Goal: Information Seeking & Learning: Learn about a topic

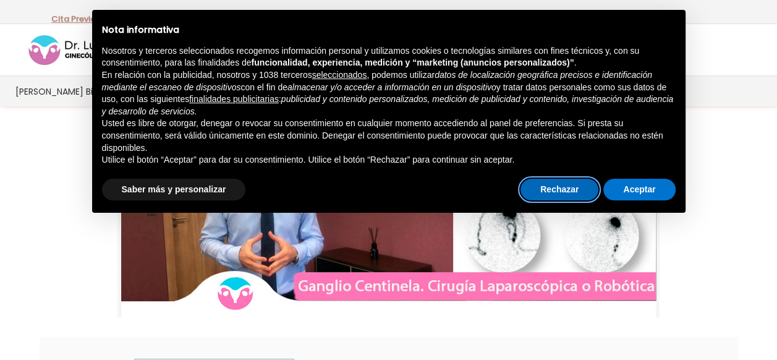
click at [555, 186] on button "Rechazar" at bounding box center [560, 190] width 78 height 22
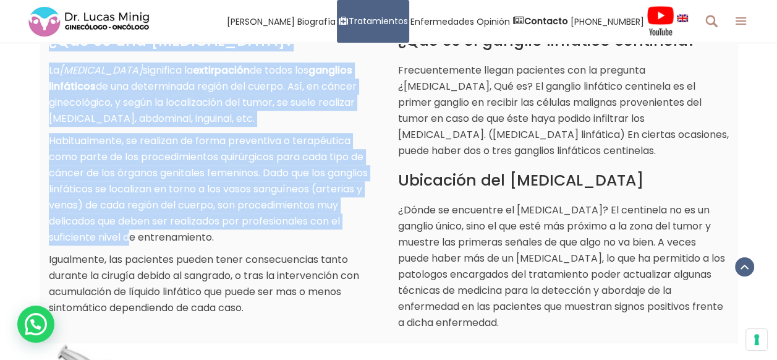
scroll to position [742, 0]
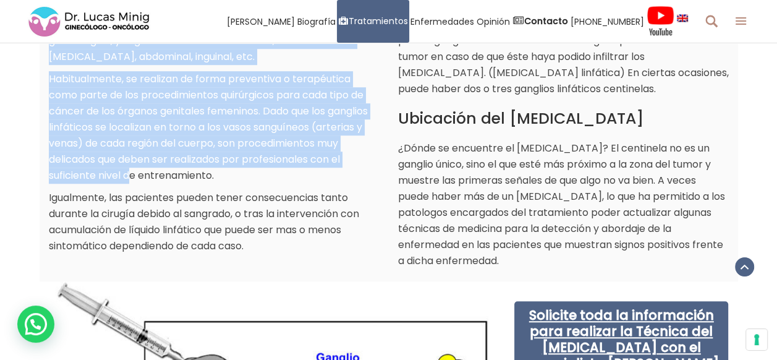
drag, startPoint x: 72, startPoint y: 169, endPoint x: 569, endPoint y: 265, distance: 506.3
copy div "Técnica del Ganglio Centinela ¿Qué son los ganglios y el sistema linfático? Los…"
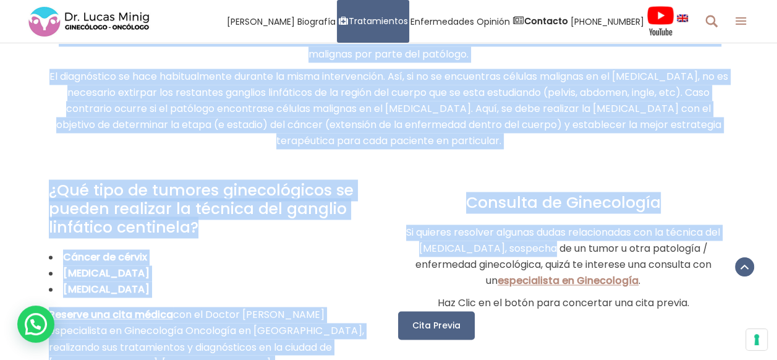
scroll to position [1670, 0]
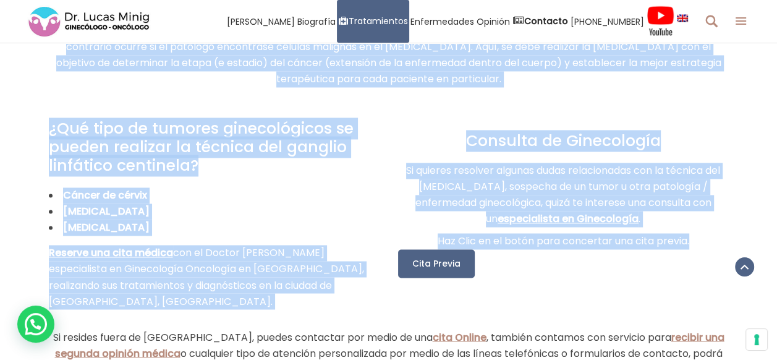
drag, startPoint x: 193, startPoint y: 158, endPoint x: 694, endPoint y: 240, distance: 507.5
click at [694, 240] on div "¿Cómo se identifica el ganglio linfático centinela? El primer paso es inyectar,…" at bounding box center [389, 98] width 680 height 422
copy div "¿Cómo se identifica el ganglio linfático centinela? El primer paso es inyectar,…"
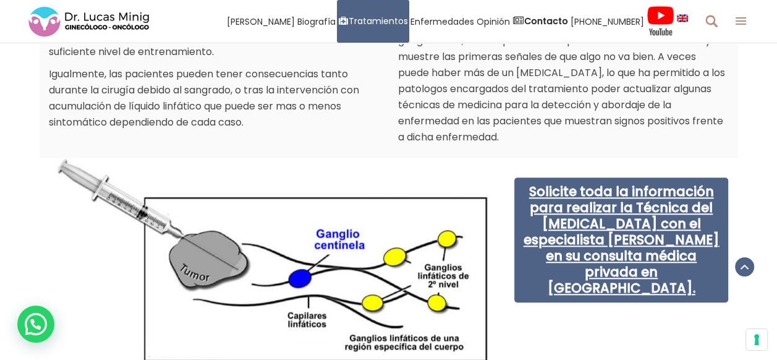
scroll to position [618, 0]
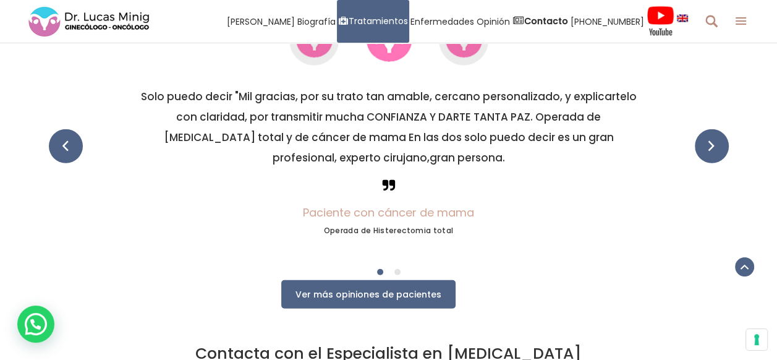
scroll to position [2535, 0]
